Goal: Task Accomplishment & Management: Manage account settings

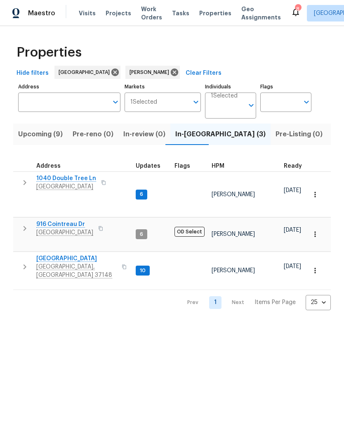
click at [23, 262] on icon "button" at bounding box center [25, 267] width 10 height 10
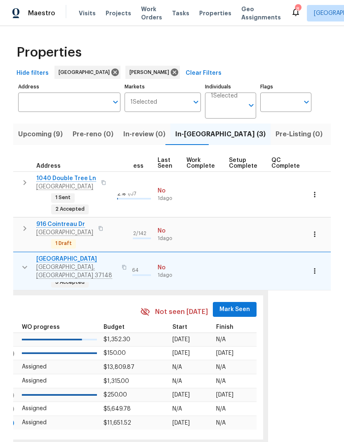
click at [236, 304] on span "Mark Seen" at bounding box center [235, 309] width 31 height 10
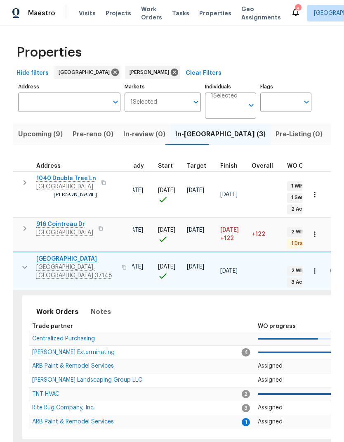
scroll to position [0, 156]
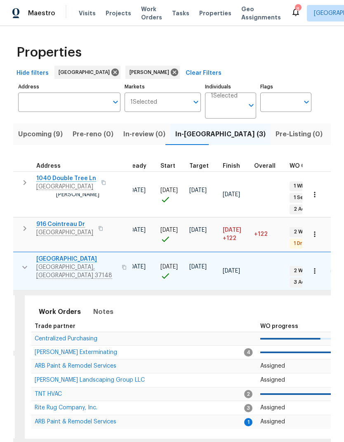
click at [72, 419] on span "ARB Paint & Remodel Services" at bounding box center [76, 422] width 82 height 6
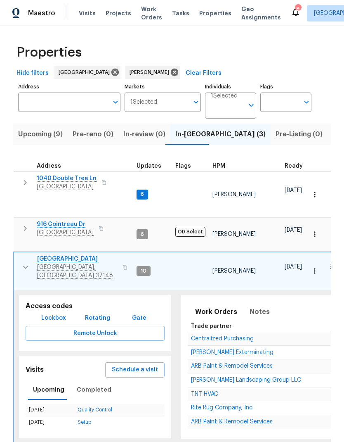
scroll to position [0, 0]
click at [265, 302] on button "Notes" at bounding box center [260, 312] width 30 height 20
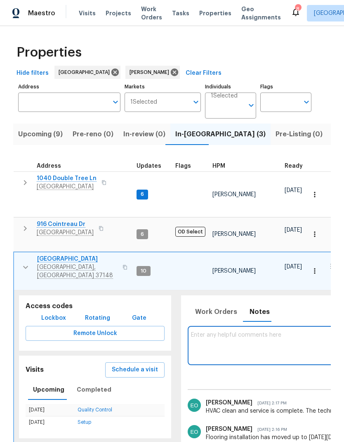
scroll to position [6, 0]
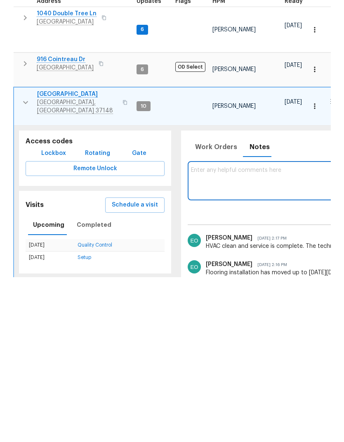
paste textarea "Renovation Update: Interior painting is complete Deck has been built Interior l…"
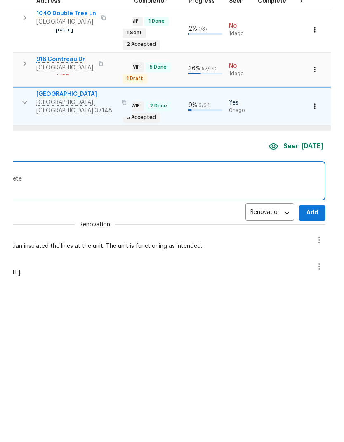
scroll to position [0, 323]
type textarea "Renovation Update: Interior painting is complete Deck has been built Interior l…"
click at [313, 370] on button "Add" at bounding box center [313, 377] width 26 height 15
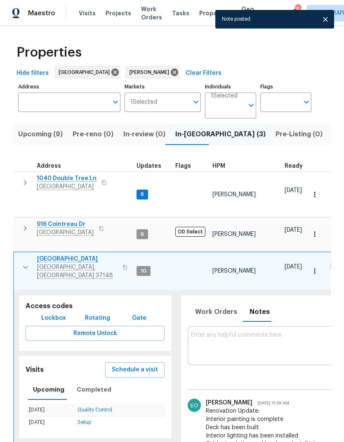
scroll to position [0, 0]
click at [20, 255] on button "button" at bounding box center [25, 267] width 17 height 25
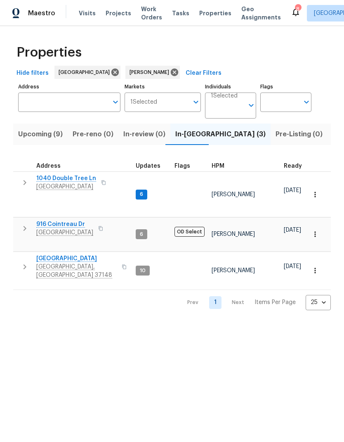
click at [28, 223] on icon "button" at bounding box center [25, 228] width 10 height 10
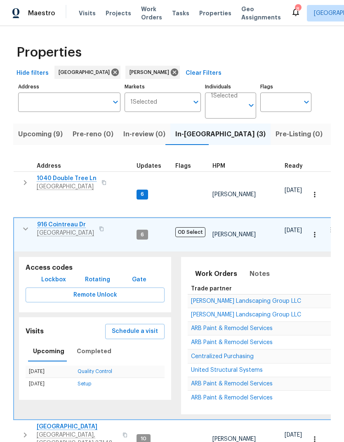
click at [24, 224] on icon "button" at bounding box center [26, 229] width 10 height 10
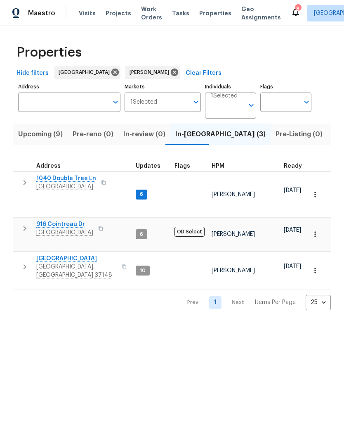
click at [18, 186] on button "button" at bounding box center [25, 182] width 17 height 17
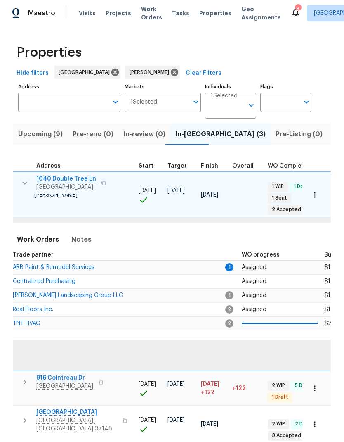
scroll to position [0, 180]
click at [65, 264] on span "ARB Paint & Remodel Services" at bounding box center [53, 267] width 82 height 6
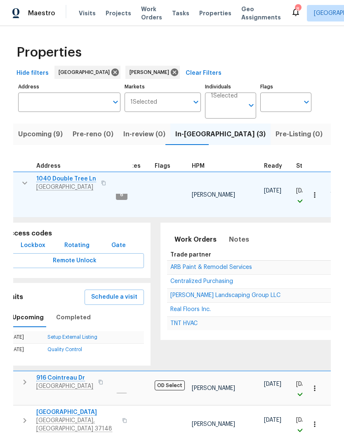
scroll to position [1, 21]
click at [232, 234] on span "Notes" at bounding box center [239, 240] width 20 height 12
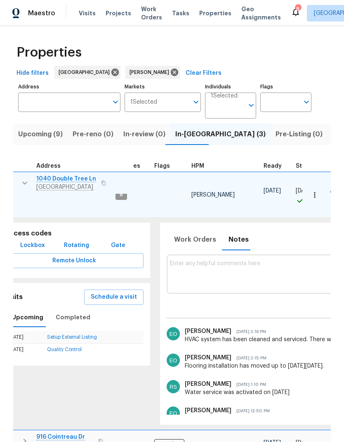
paste textarea "Renovation Update: Interior painting scheduled to be completed today Crawl spac…"
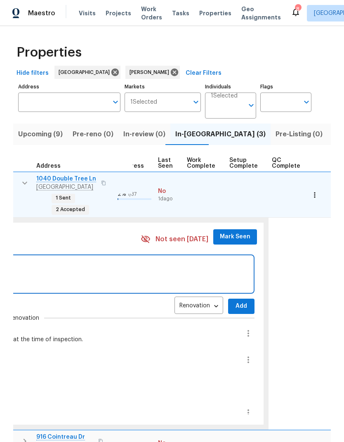
scroll to position [7, 395]
type textarea "Renovation Update: Interior painting scheduled to be completed today Crawl spac…"
click at [240, 229] on button "Mark Seen" at bounding box center [235, 236] width 44 height 15
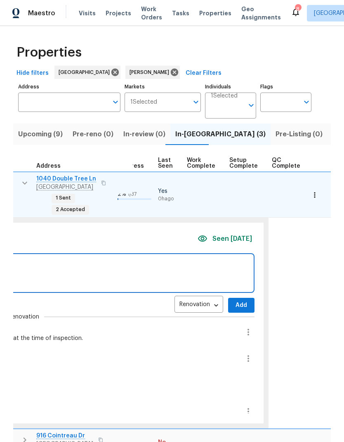
click at [239, 300] on span "Add" at bounding box center [241, 305] width 13 height 10
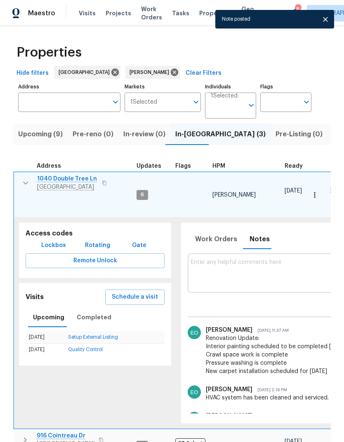
scroll to position [0, 0]
click at [22, 186] on icon "button" at bounding box center [26, 183] width 10 height 10
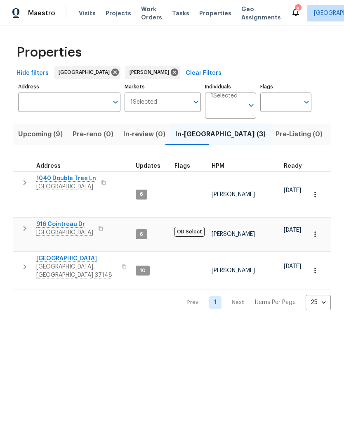
click at [27, 223] on icon "button" at bounding box center [25, 228] width 10 height 10
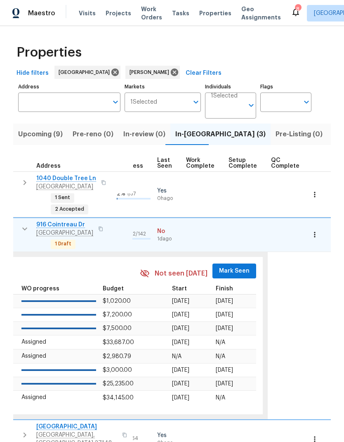
scroll to position [0, 395]
click at [233, 266] on span "Mark Seen" at bounding box center [235, 271] width 31 height 10
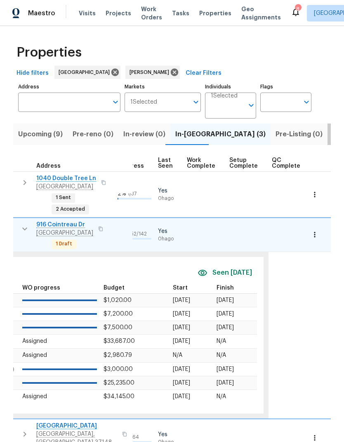
click at [333, 134] on span "Listed (10)" at bounding box center [350, 134] width 35 height 12
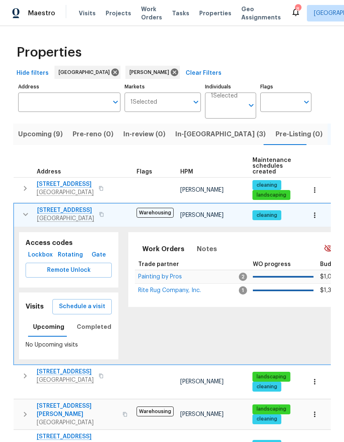
click at [25, 213] on icon "button" at bounding box center [26, 214] width 10 height 10
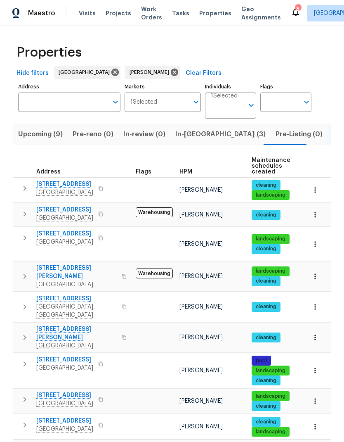
click at [26, 236] on icon "button" at bounding box center [25, 238] width 10 height 10
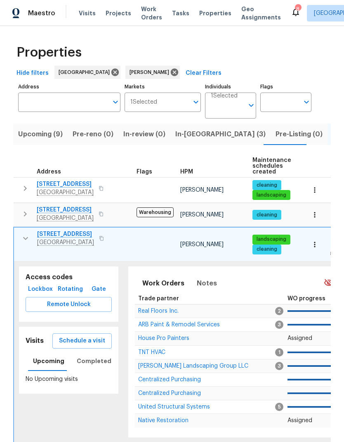
click at [173, 377] on span "Centralized Purchasing" at bounding box center [169, 380] width 63 height 6
click at [19, 242] on button "button" at bounding box center [25, 238] width 17 height 17
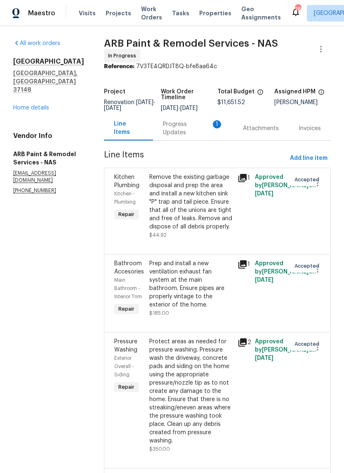
click at [182, 117] on div "Progress Updates 1" at bounding box center [193, 128] width 80 height 24
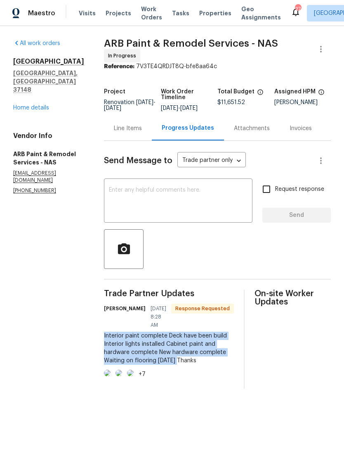
copy div "Interior paint complete Deck have been build Interior lights installed Cabinet …"
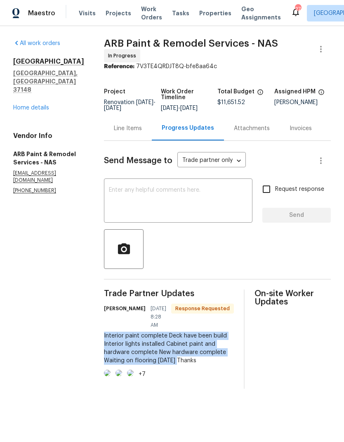
click at [174, 187] on textarea at bounding box center [178, 201] width 139 height 29
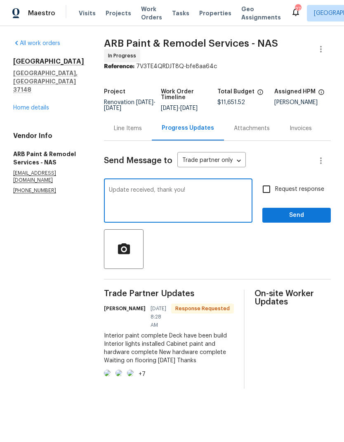
type textarea "Update received, thank you!"
click at [255, 268] on div "Send Message to Trade partner only Trade partner only ​ Update received, thank …" at bounding box center [217, 265] width 227 height 248
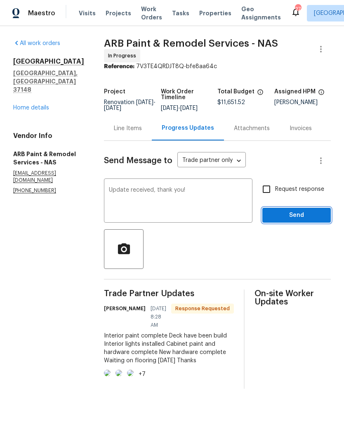
click at [292, 210] on span "Send" at bounding box center [296, 215] width 55 height 10
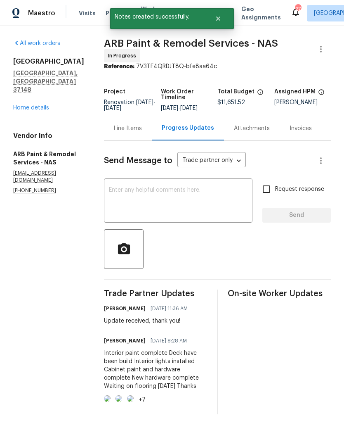
scroll to position [17, 0]
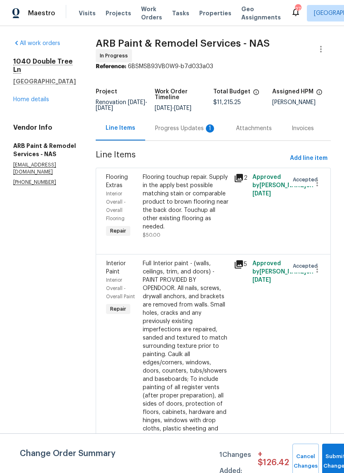
click at [171, 127] on div "Progress Updates 1" at bounding box center [185, 128] width 61 height 8
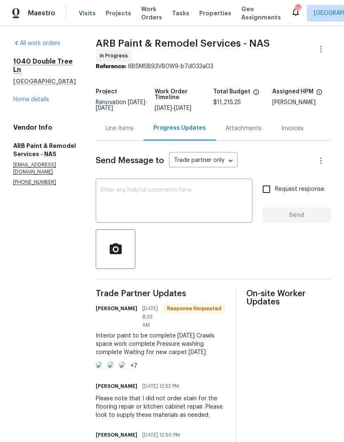
click at [174, 197] on textarea at bounding box center [174, 201] width 147 height 29
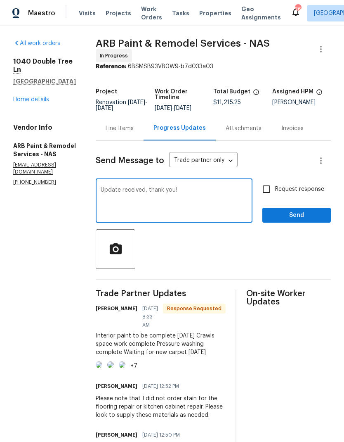
type textarea "Update received, thank you!"
click at [252, 261] on div at bounding box center [213, 249] width 235 height 40
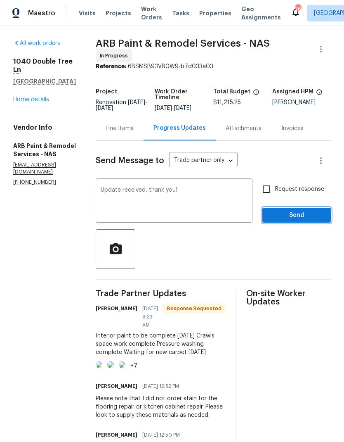
click at [311, 212] on span "Send" at bounding box center [296, 215] width 55 height 10
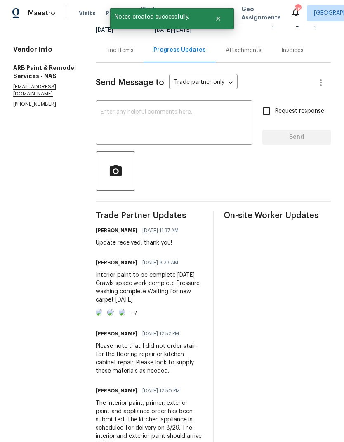
scroll to position [144, 0]
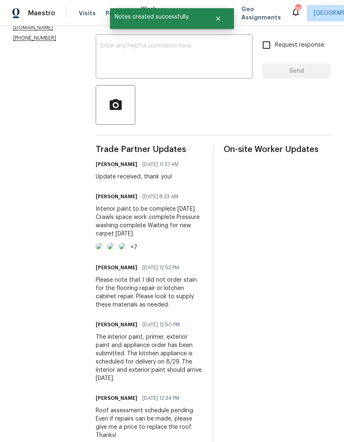
click at [102, 249] on img at bounding box center [99, 246] width 7 height 7
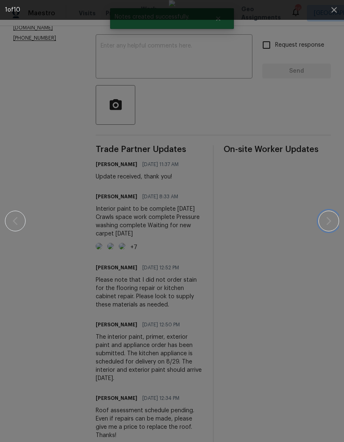
click at [326, 221] on icon "button" at bounding box center [329, 221] width 10 height 10
click at [328, 217] on icon "button" at bounding box center [329, 221] width 10 height 10
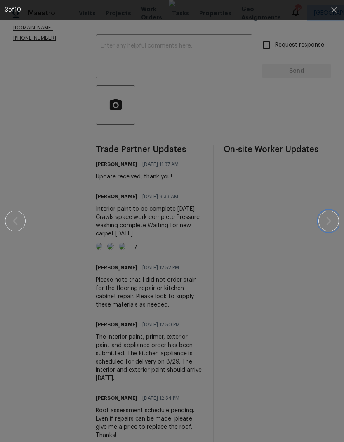
click at [329, 217] on icon "button" at bounding box center [329, 221] width 10 height 10
click at [329, 228] on button "button" at bounding box center [329, 221] width 21 height 21
click at [333, 224] on icon "button" at bounding box center [329, 221] width 10 height 10
click at [329, 224] on icon "button" at bounding box center [329, 221] width 10 height 10
click at [333, 16] on button "button" at bounding box center [334, 10] width 20 height 20
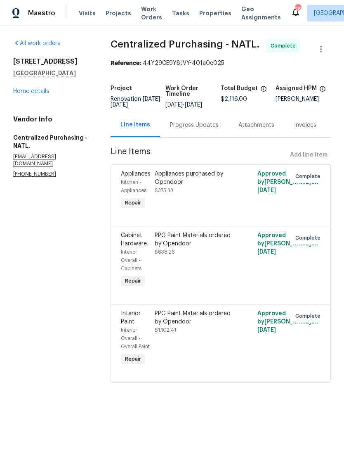
click at [28, 91] on link "Home details" at bounding box center [31, 91] width 36 height 6
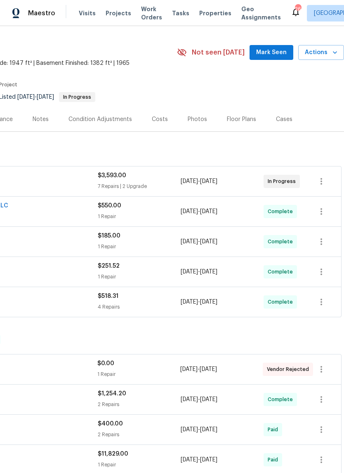
scroll to position [19, 122]
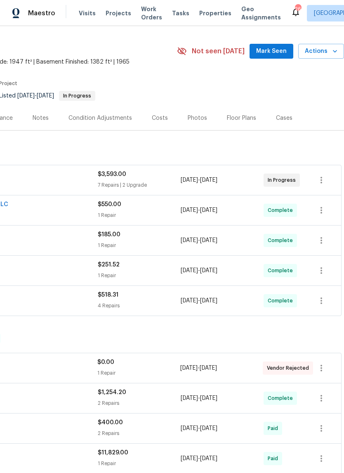
click at [166, 184] on div "7 Repairs | 2 Upgrade" at bounding box center [139, 185] width 83 height 8
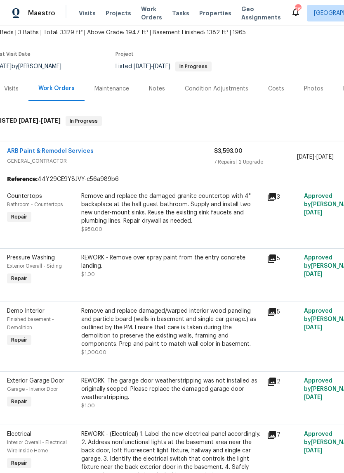
scroll to position [47, 6]
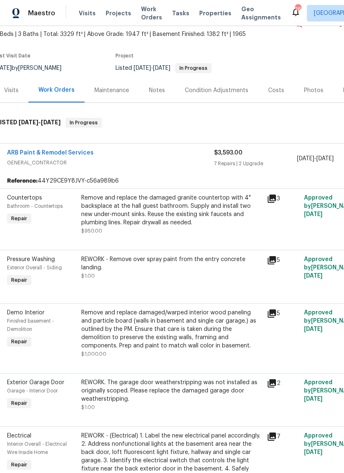
click at [74, 153] on link "ARB Paint & Remodel Services" at bounding box center [50, 153] width 87 height 6
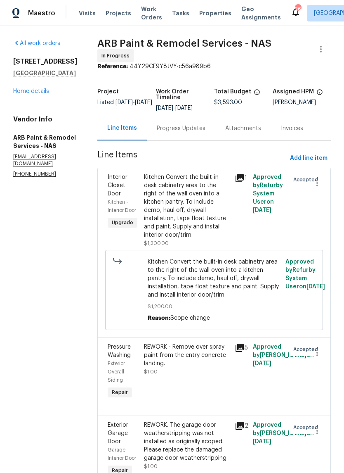
click at [168, 126] on div "Progress Updates" at bounding box center [181, 128] width 49 height 8
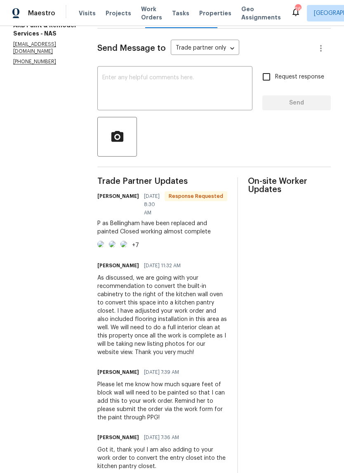
scroll to position [125, 0]
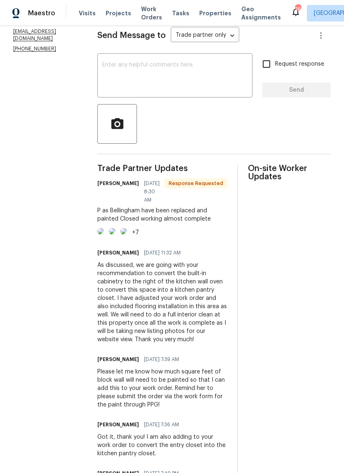
click at [104, 234] on img at bounding box center [100, 231] width 7 height 7
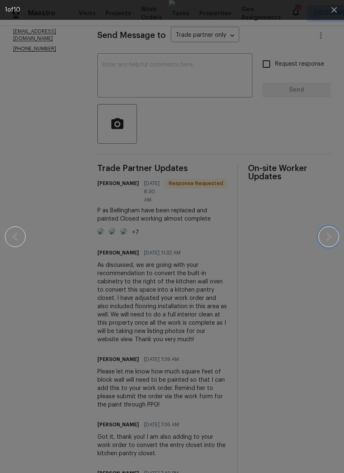
click at [329, 236] on icon "button" at bounding box center [329, 237] width 10 height 10
click at [329, 238] on icon "button" at bounding box center [329, 236] width 5 height 8
click at [329, 240] on icon "button" at bounding box center [329, 237] width 10 height 10
click at [328, 237] on icon "button" at bounding box center [329, 237] width 10 height 10
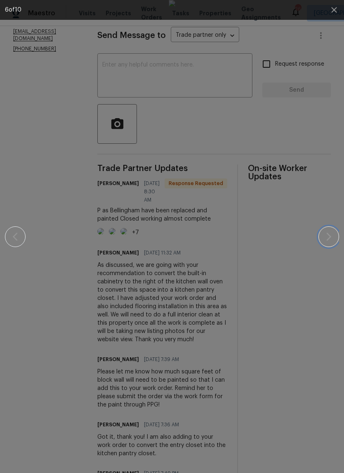
click at [328, 234] on icon "button" at bounding box center [329, 237] width 10 height 10
click at [328, 235] on icon "button" at bounding box center [329, 237] width 10 height 10
click at [329, 234] on icon "button" at bounding box center [329, 236] width 5 height 8
click at [326, 236] on icon "button" at bounding box center [329, 237] width 10 height 10
click at [331, 236] on icon "button" at bounding box center [329, 236] width 5 height 8
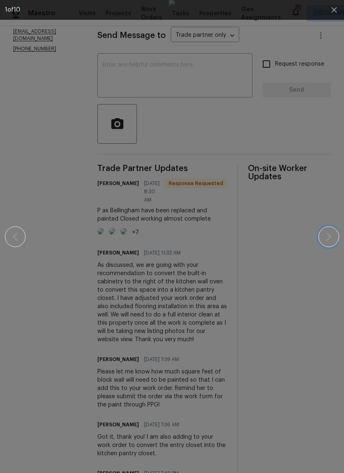
click at [326, 235] on icon "button" at bounding box center [329, 237] width 10 height 10
click at [328, 236] on icon "button" at bounding box center [329, 237] width 10 height 10
click at [329, 236] on icon "button" at bounding box center [329, 237] width 10 height 10
click at [329, 235] on icon "button" at bounding box center [329, 236] width 5 height 8
click at [327, 237] on icon "button" at bounding box center [329, 237] width 10 height 10
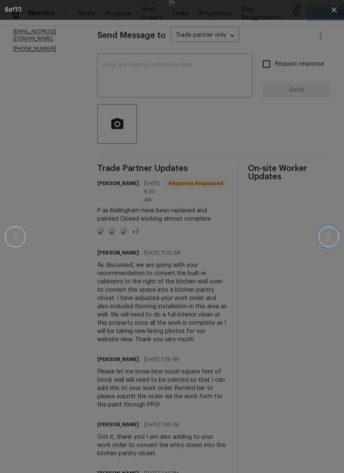
click at [327, 236] on icon "button" at bounding box center [329, 237] width 10 height 10
click at [337, 6] on icon "button" at bounding box center [334, 10] width 10 height 10
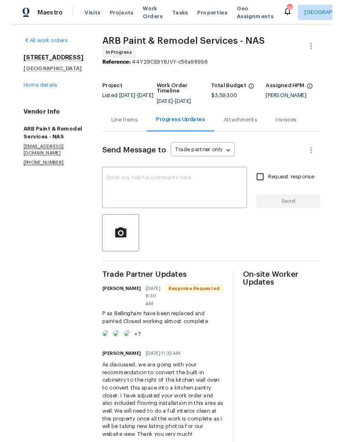
scroll to position [0, 0]
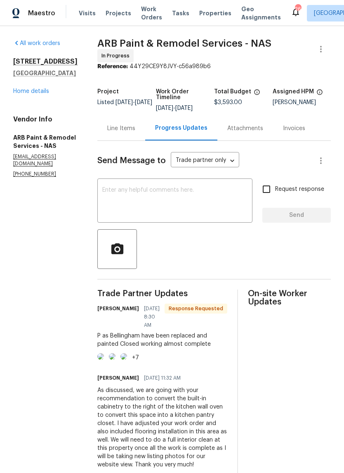
click at [178, 199] on textarea at bounding box center [174, 201] width 145 height 29
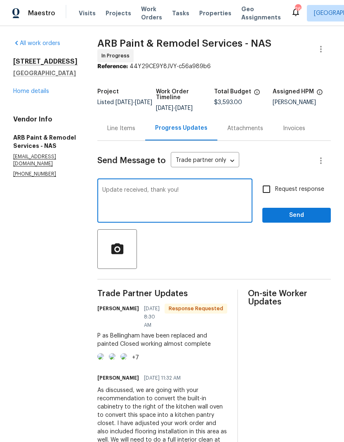
type textarea "Update received, thank you!"
click at [235, 259] on div at bounding box center [214, 249] width 234 height 40
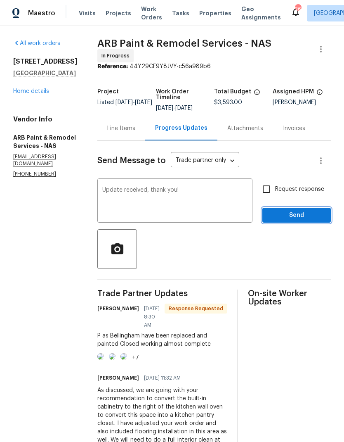
click at [302, 210] on span "Send" at bounding box center [296, 215] width 55 height 10
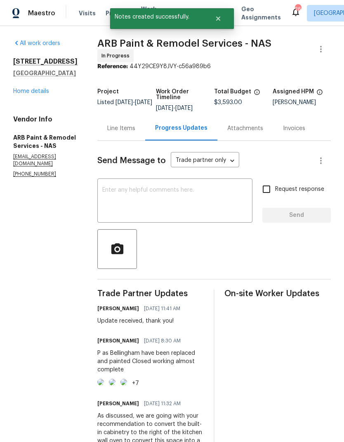
click at [47, 94] on link "Home details" at bounding box center [31, 91] width 36 height 6
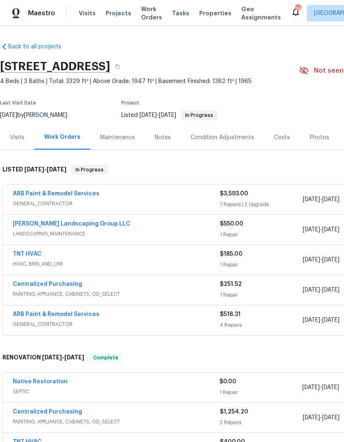
click at [156, 145] on div "Notes" at bounding box center [163, 137] width 36 height 24
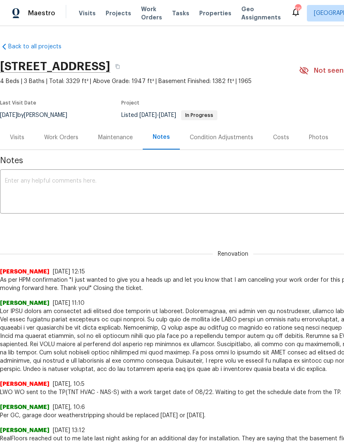
click at [185, 200] on textarea at bounding box center [233, 192] width 457 height 29
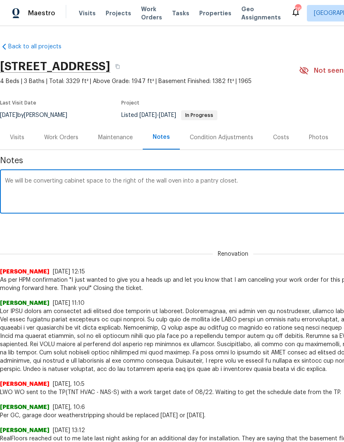
type textarea "We will be converting cabinet space to the right of the wall oven into a pantry…"
click at [244, 250] on span "Renovation" at bounding box center [233, 254] width 40 height 8
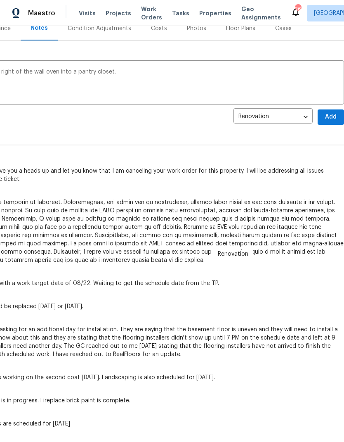
scroll to position [109, 122]
click at [327, 123] on button "Add" at bounding box center [331, 117] width 26 height 15
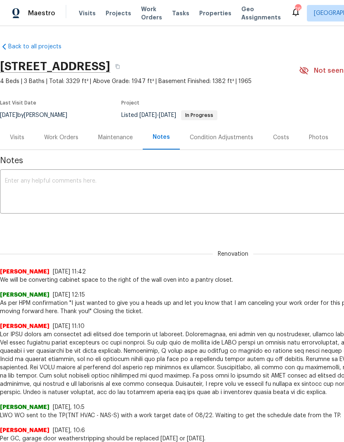
scroll to position [0, 0]
click at [56, 131] on div "Work Orders" at bounding box center [61, 137] width 54 height 24
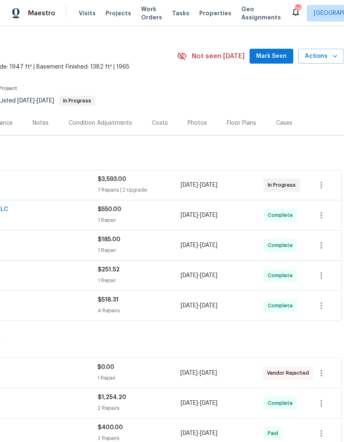
scroll to position [15, 122]
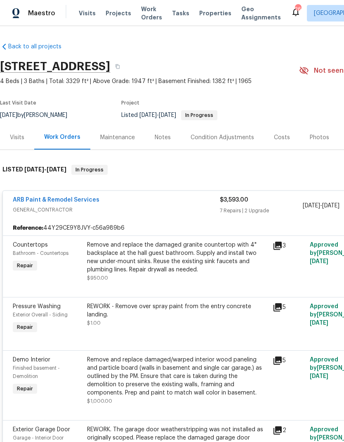
scroll to position [0, 0]
click at [135, 204] on div "ARB Paint & Remodel Services" at bounding box center [116, 201] width 207 height 10
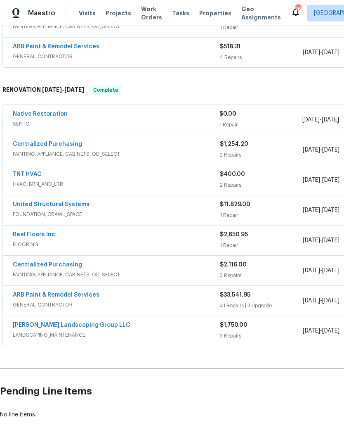
scroll to position [267, 0]
click at [167, 211] on span "FOUNDATION, CRAWL_SPACE" at bounding box center [116, 215] width 207 height 8
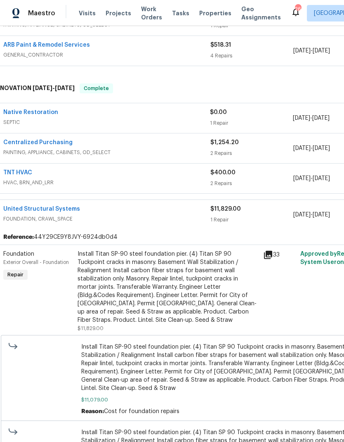
scroll to position [266, 10]
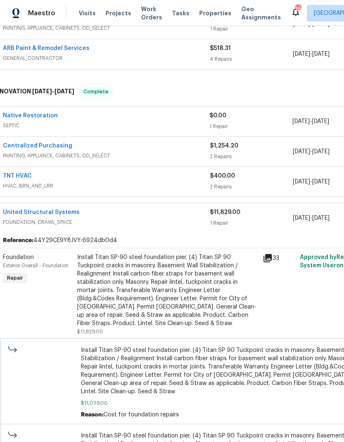
click at [111, 221] on span "FOUNDATION, CRAWL_SPACE" at bounding box center [106, 222] width 207 height 8
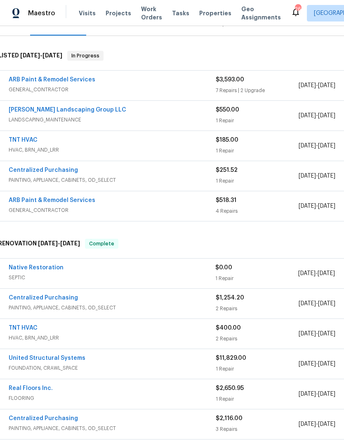
scroll to position [86, 4]
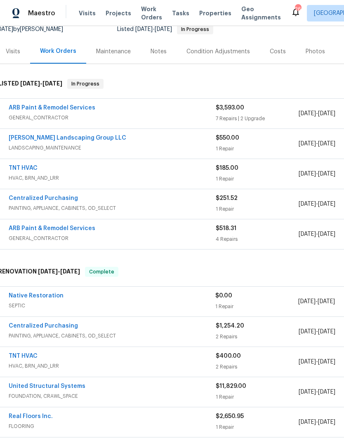
click at [137, 112] on div "ARB Paint & Remodel Services" at bounding box center [112, 109] width 207 height 10
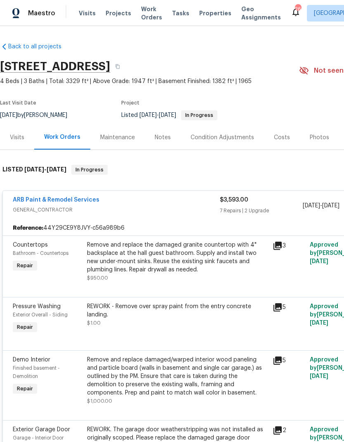
scroll to position [0, 0]
click at [123, 199] on div "ARB Paint & Remodel Services" at bounding box center [116, 201] width 207 height 10
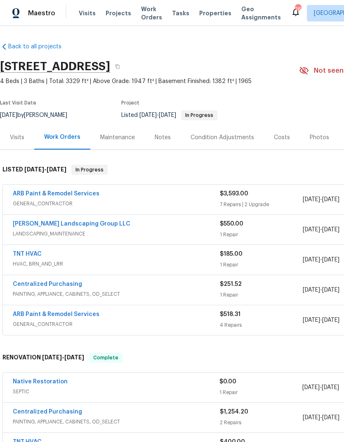
click at [117, 190] on div "ARB Paint & Remodel Services" at bounding box center [116, 194] width 207 height 10
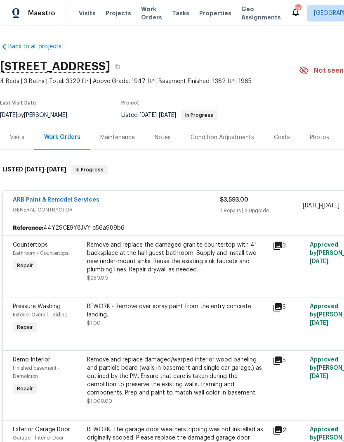
click at [144, 9] on span "Work Orders" at bounding box center [151, 13] width 21 height 17
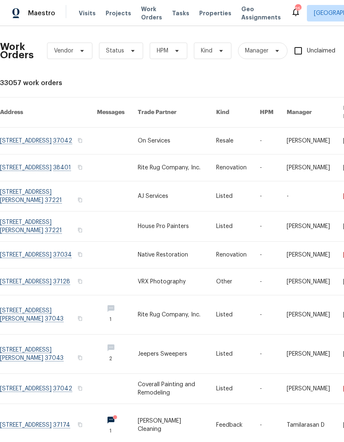
click at [160, 198] on link at bounding box center [177, 196] width 78 height 30
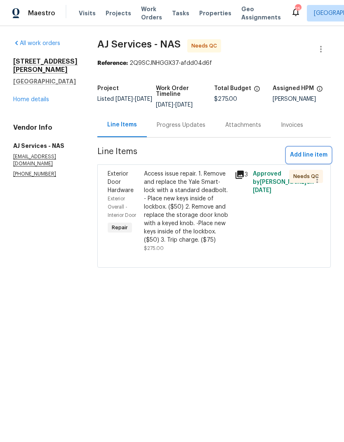
click at [310, 150] on button "Add line item" at bounding box center [309, 154] width 44 height 15
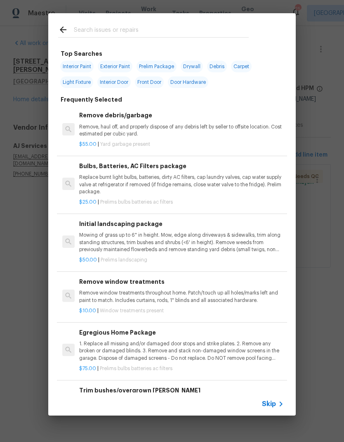
click at [96, 26] on input "text" at bounding box center [161, 31] width 175 height 12
click at [117, 71] on span "Exterior Paint" at bounding box center [115, 67] width 35 height 12
type input "Exterior Paint"
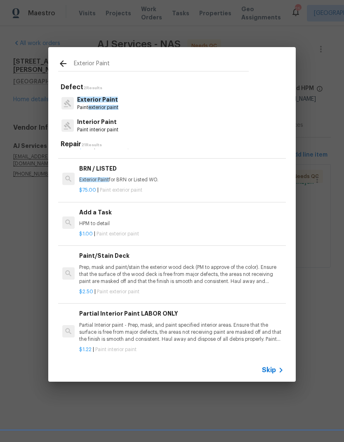
scroll to position [151, 0]
click at [95, 220] on p "HPM to detail" at bounding box center [181, 223] width 205 height 7
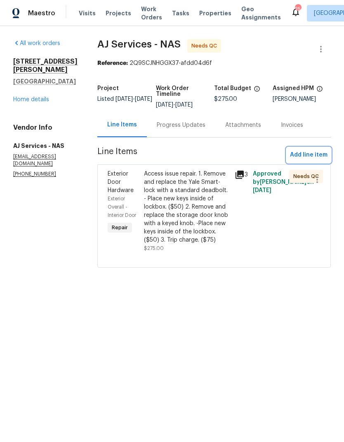
click at [305, 155] on span "Add line item" at bounding box center [309, 155] width 38 height 10
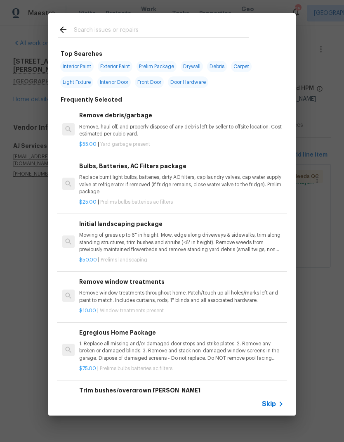
click at [96, 30] on input "text" at bounding box center [161, 31] width 175 height 12
click at [117, 71] on span "Exterior Paint" at bounding box center [115, 67] width 35 height 12
type input "Exterior Paint"
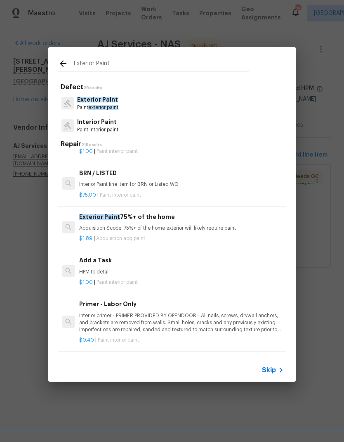
scroll to position [449, 0]
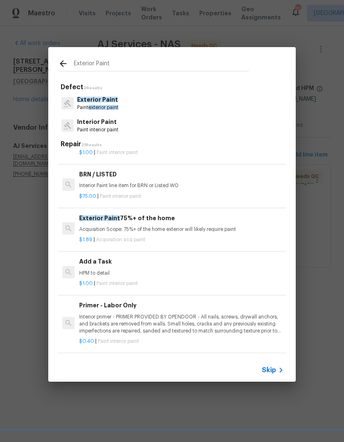
click at [94, 270] on p "HPM to detail" at bounding box center [181, 273] width 205 height 7
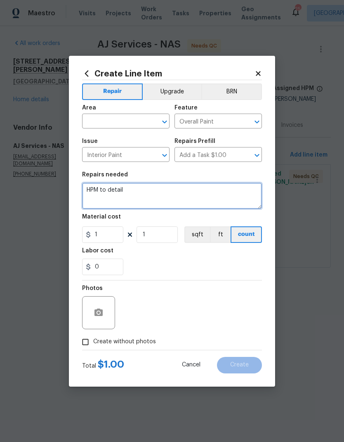
click at [94, 189] on textarea "HPM to detail" at bounding box center [172, 195] width 180 height 26
click at [91, 186] on textarea "HPM to detail" at bounding box center [172, 195] width 180 height 26
click at [90, 186] on textarea "HPM to detail" at bounding box center [172, 195] width 180 height 26
type textarea "Prep and paint the exterior front and back door post door hardware replacement.…"
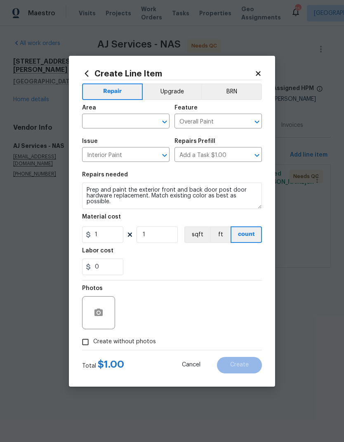
click at [151, 260] on div "0" at bounding box center [172, 266] width 180 height 17
click at [102, 234] on input "1" at bounding box center [102, 234] width 41 height 17
type input "150"
click at [161, 261] on div "0" at bounding box center [172, 266] width 180 height 17
click at [97, 316] on icon "button" at bounding box center [99, 311] width 8 height 7
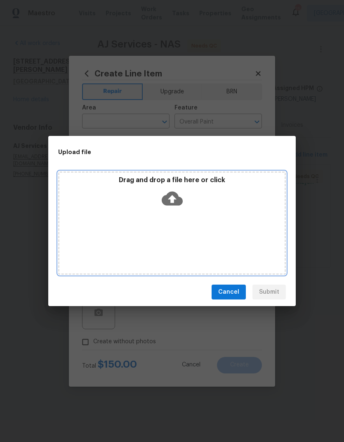
click at [176, 195] on icon at bounding box center [172, 199] width 21 height 14
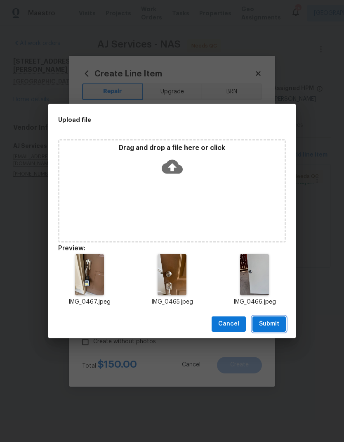
click at [276, 329] on span "Submit" at bounding box center [269, 324] width 20 height 10
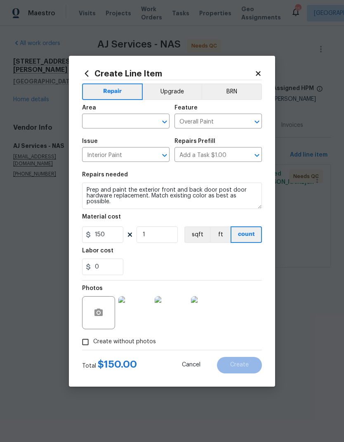
click at [127, 123] on input "text" at bounding box center [114, 122] width 64 height 13
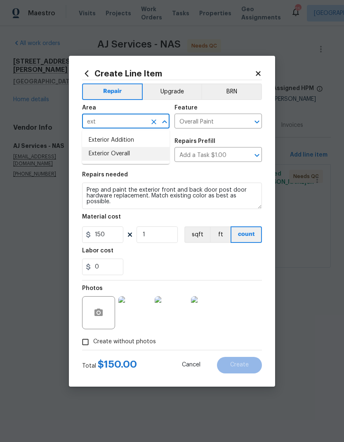
click at [126, 156] on li "Exterior Overall" at bounding box center [126, 154] width 88 height 14
type input "Exterior Overall"
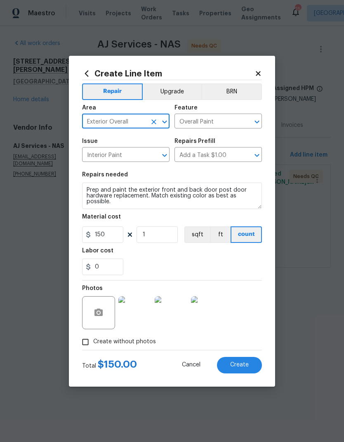
click at [176, 258] on div "Labor cost" at bounding box center [172, 253] width 180 height 11
click at [237, 369] on button "Create" at bounding box center [239, 365] width 45 height 17
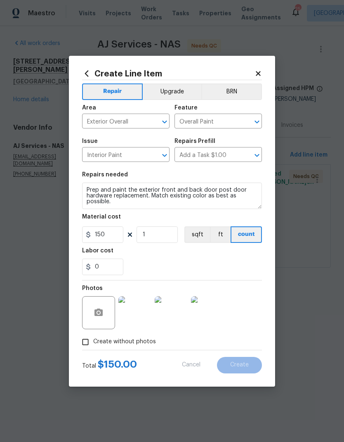
type input "0"
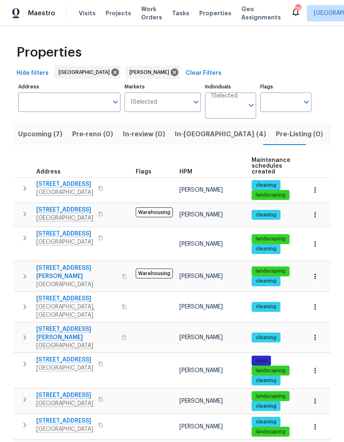
click at [189, 137] on span "In-[GEOGRAPHIC_DATA] (4)" at bounding box center [220, 134] width 91 height 12
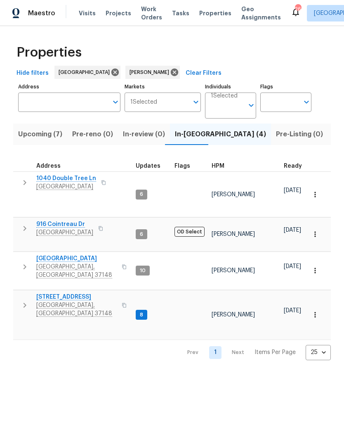
click at [30, 293] on button "button" at bounding box center [25, 305] width 17 height 25
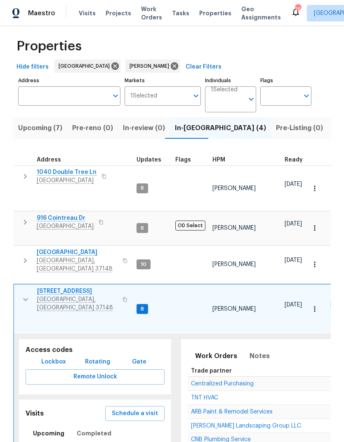
scroll to position [6, 0]
click at [333, 126] on span "Listed (10)" at bounding box center [350, 129] width 35 height 12
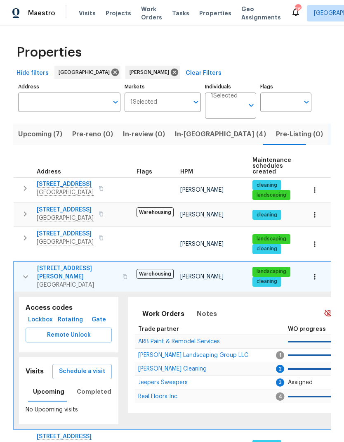
click at [23, 239] on icon "button" at bounding box center [25, 238] width 10 height 10
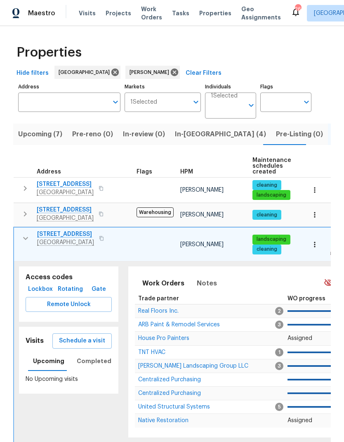
click at [85, 336] on span "Schedule a visit" at bounding box center [82, 341] width 46 height 10
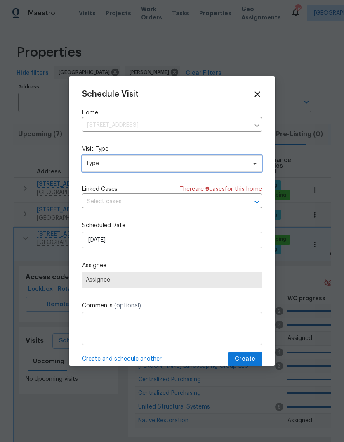
click at [109, 166] on span "Type" at bounding box center [166, 163] width 161 height 8
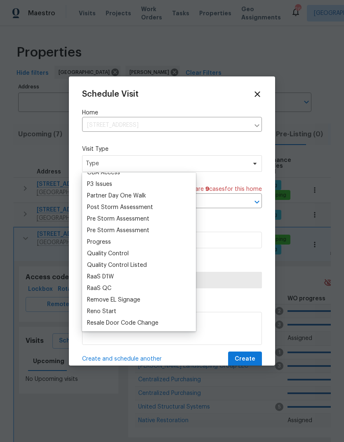
scroll to position [494, 0]
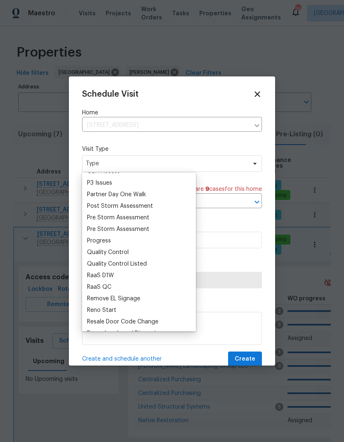
click at [92, 237] on div "Progress" at bounding box center [99, 241] width 24 height 8
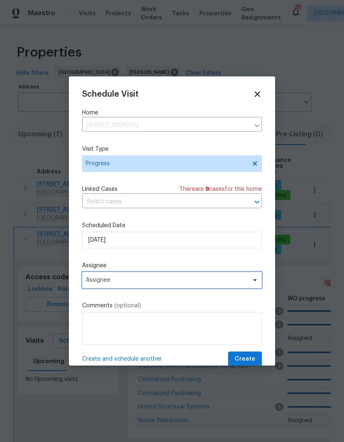
click at [109, 275] on span "Assignee" at bounding box center [172, 280] width 180 height 17
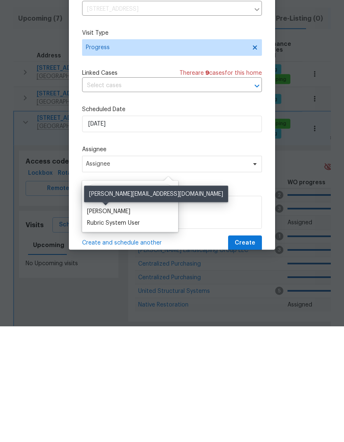
type input "Bri"
click at [99, 323] on div "[PERSON_NAME]" at bounding box center [108, 327] width 43 height 8
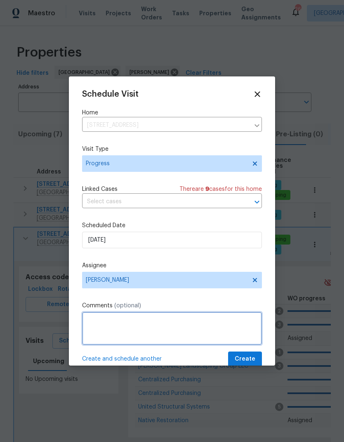
click at [109, 332] on textarea at bounding box center [172, 328] width 180 height 33
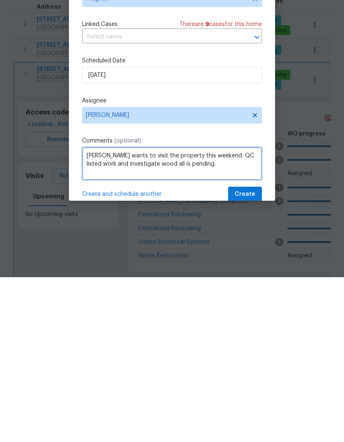
type textarea "Buyer wants to visit the property this weekend. QC listed work and investigate …"
click at [92, 312] on textarea "Buyer wants to visit the property this weekend. QC listed work and investigate …" at bounding box center [172, 328] width 180 height 33
click at [91, 312] on textarea "Buyer wants to visit the property this weekend. QC listed work and investigate …" at bounding box center [172, 328] width 180 height 33
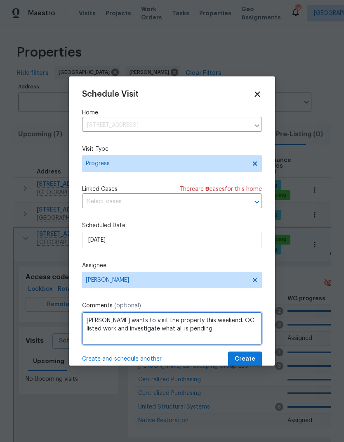
click at [95, 319] on textarea "Buyer wants to visit the property this weekend. QC listed work and investigate …" at bounding box center [172, 328] width 180 height 33
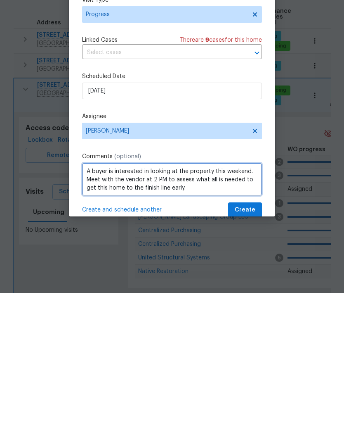
type textarea "A buyer is interested in looking at the property this weekend. Meet with the ve…"
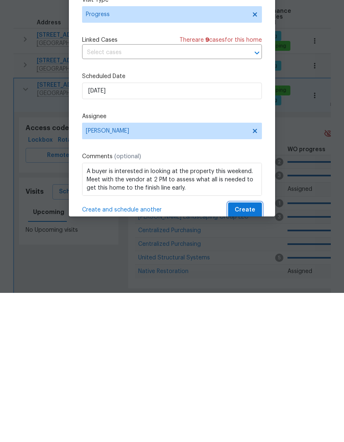
click at [239, 354] on span "Create" at bounding box center [245, 359] width 21 height 10
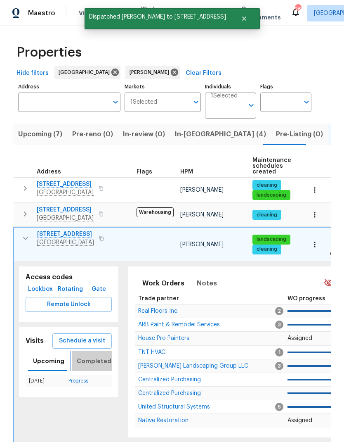
click at [86, 356] on span "Completed" at bounding box center [94, 361] width 35 height 10
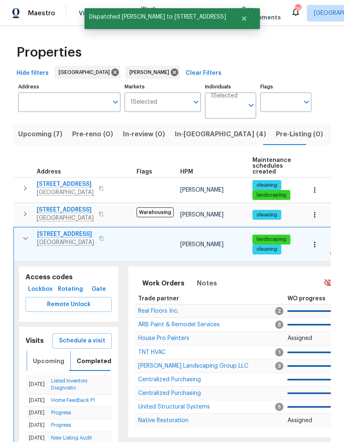
click at [45, 356] on span "Upcoming" at bounding box center [48, 361] width 31 height 10
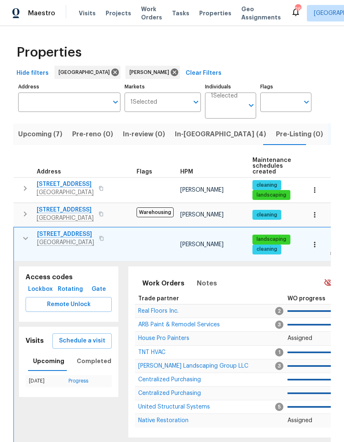
click at [21, 233] on icon "button" at bounding box center [26, 238] width 10 height 10
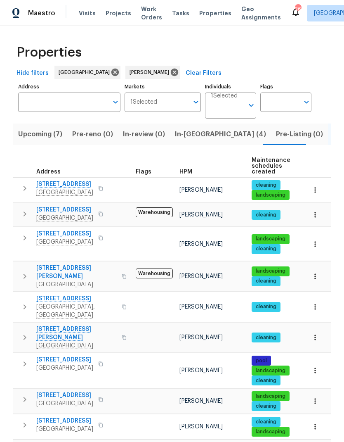
scroll to position [32, 0]
click at [184, 128] on span "In-reno (4)" at bounding box center [220, 134] width 91 height 12
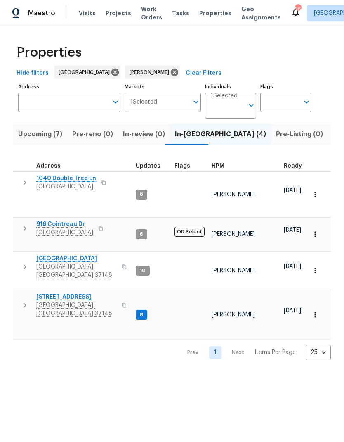
click at [24, 300] on icon "button" at bounding box center [25, 305] width 10 height 10
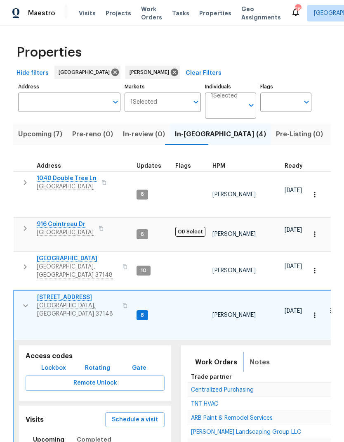
click at [260, 356] on span "Notes" at bounding box center [260, 362] width 20 height 12
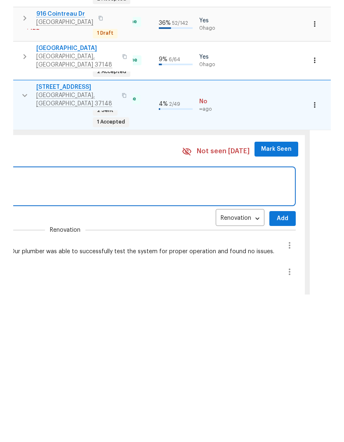
scroll to position [0, 353]
type textarea "Interior and exterior paint preparation is in progress."
click at [277, 361] on span "Add" at bounding box center [283, 366] width 13 height 10
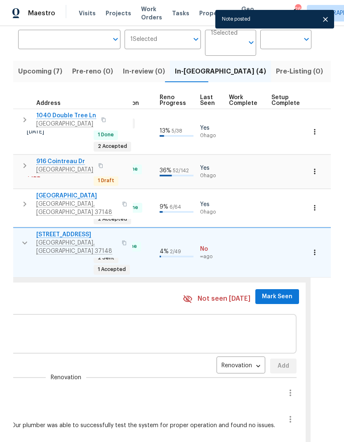
click at [277, 289] on button "Mark Seen" at bounding box center [278, 296] width 44 height 15
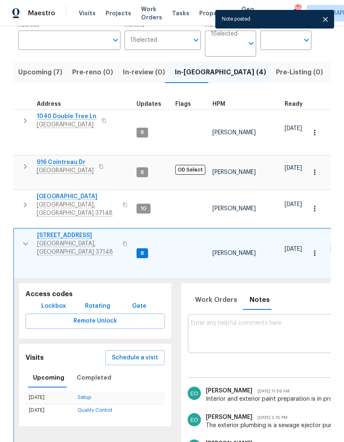
scroll to position [0, 0]
click at [24, 239] on icon "button" at bounding box center [26, 244] width 10 height 10
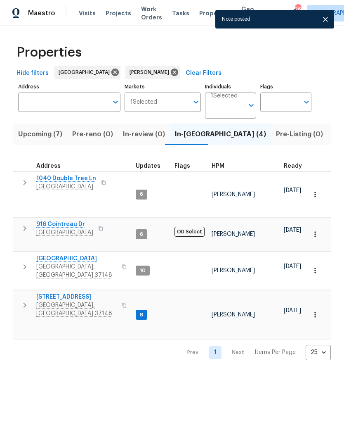
scroll to position [0, 0]
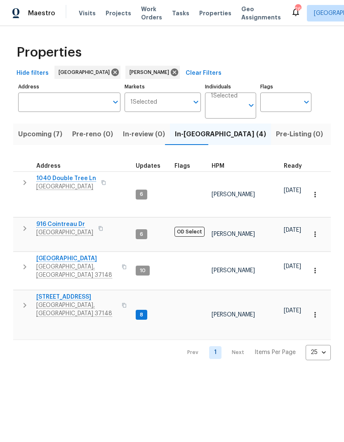
click at [21, 300] on icon "button" at bounding box center [25, 305] width 10 height 10
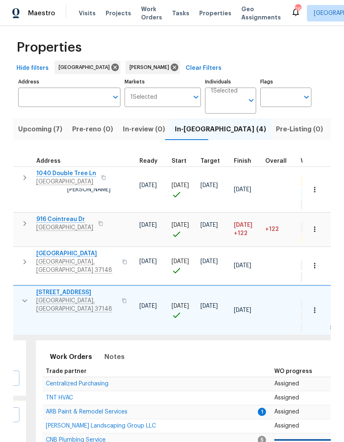
scroll to position [0, 195]
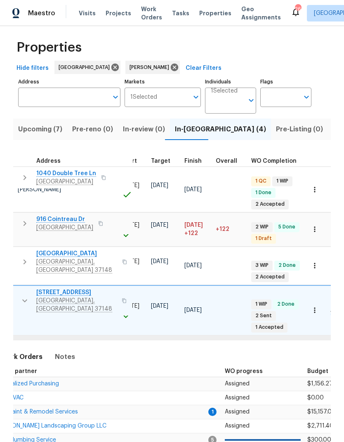
click at [44, 409] on span "ARB Paint & Remodel Services" at bounding box center [37, 412] width 82 height 6
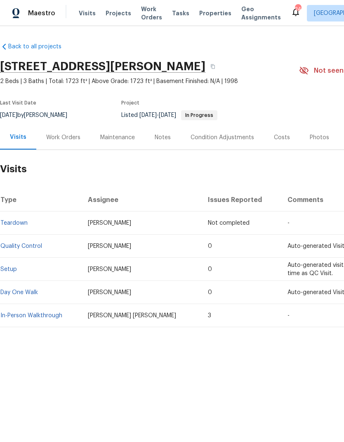
click at [64, 131] on div "Work Orders" at bounding box center [63, 137] width 54 height 24
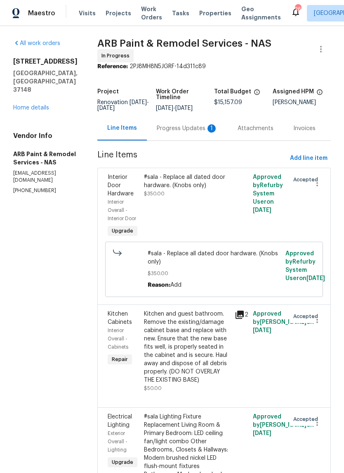
click at [169, 127] on div "Progress Updates 1" at bounding box center [187, 128] width 61 height 8
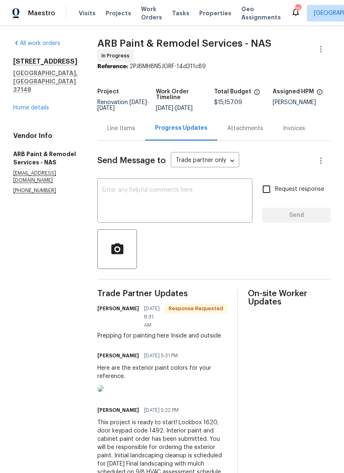
click at [124, 203] on textarea at bounding box center [174, 201] width 145 height 29
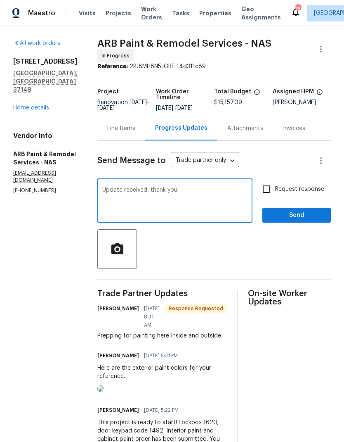
type textarea "Update received, thank you!"
click at [173, 254] on div at bounding box center [214, 249] width 234 height 40
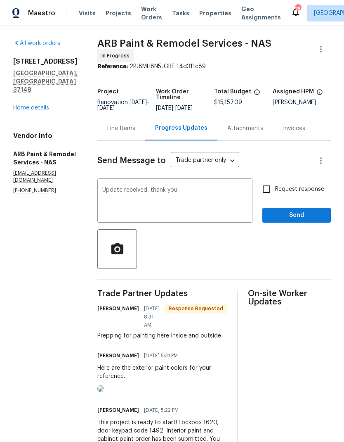
click at [278, 215] on span "Send" at bounding box center [296, 215] width 55 height 10
